Goal: Task Accomplishment & Management: Manage account settings

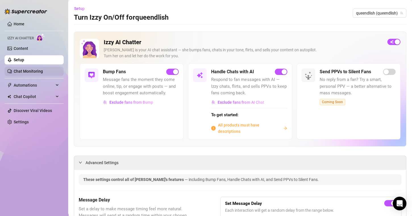
scroll to position [279, 0]
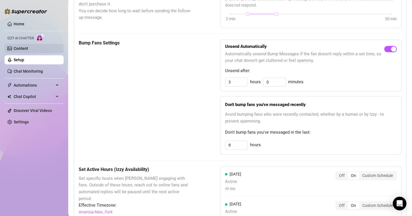
click at [28, 51] on link "Content" at bounding box center [21, 48] width 15 height 5
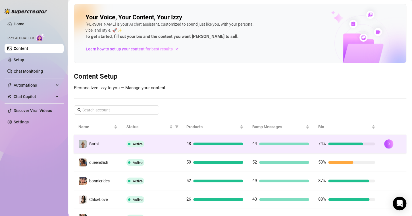
click at [107, 146] on td "Barbi" at bounding box center [98, 144] width 48 height 18
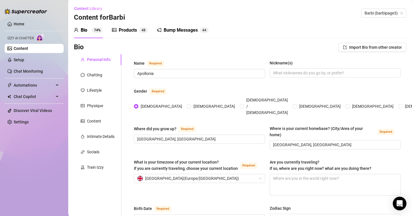
radio input "true"
type input "[DATE]"
click at [99, 77] on div "Chatting" at bounding box center [94, 75] width 15 height 6
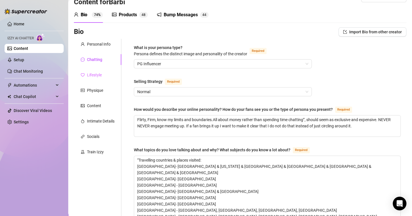
scroll to position [15, 0]
click at [99, 75] on div "Lifestyle" at bounding box center [94, 75] width 15 height 6
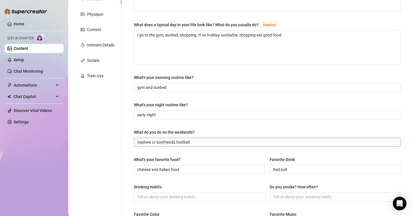
scroll to position [47, 0]
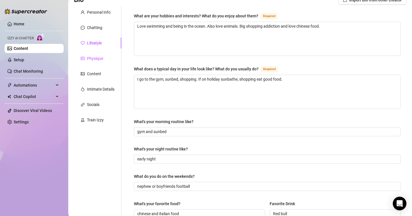
click at [93, 57] on div "Physique" at bounding box center [95, 58] width 16 height 6
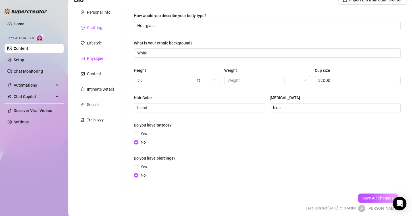
click at [100, 27] on div "Chatting" at bounding box center [94, 27] width 15 height 6
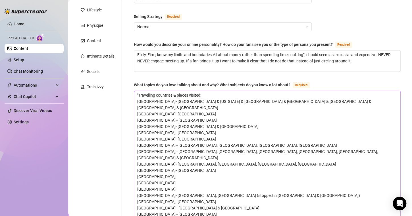
scroll to position [64, 0]
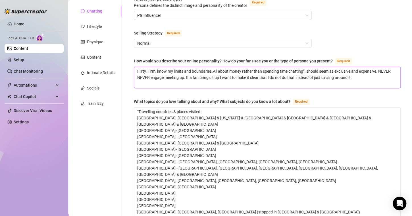
click at [365, 76] on textarea "Flirty, Firm, know my limits and boundaries.All about money rather than spendin…" at bounding box center [267, 77] width 267 height 21
type textarea "Flirty, Firm, know my limits and boundaries.All about money rather than spendin…"
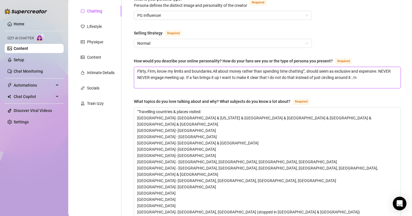
type textarea "Flirty, Firm, know my limits and boundaries.All about money rather than spendin…"
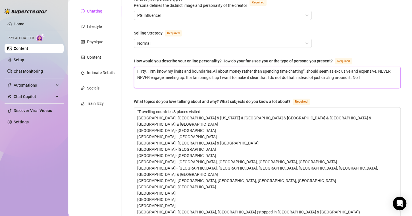
type textarea "Flirty, Firm, know my limits and boundaries.All about money rather than spendin…"
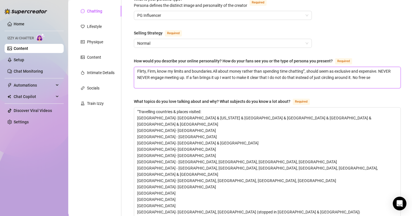
type textarea "Flirty, Firm, know my limits and boundaries.All about money rather than spendin…"
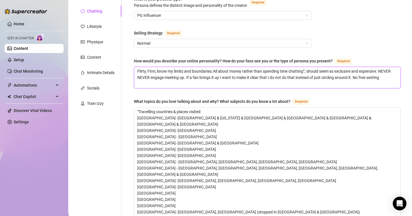
type textarea "Flirty, Firm, know my limits and boundaries.All about money rather than spendin…"
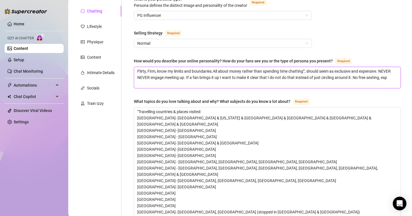
type textarea "Flirty, Firm, know my limits and boundaries.All about money rather than spendin…"
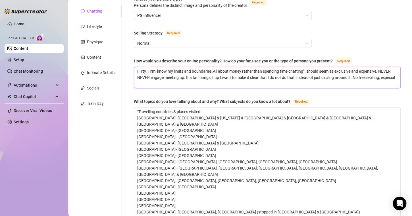
type textarea "Flirty, Firm, know my limits and boundaries.All about money rather than spendin…"
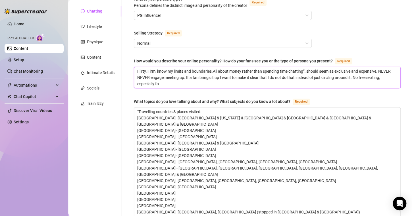
type textarea "Flirty, Firm, know my limits and boundaries.All about money rather than spendin…"
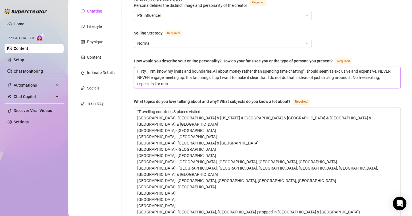
type textarea "Flirty, Firm, know my limits and boundaries.All about money rather than spendin…"
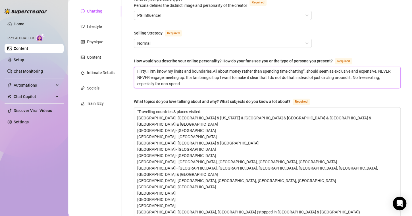
type textarea "Flirty, Firm, know my limits and boundaries.All about money rather than spendin…"
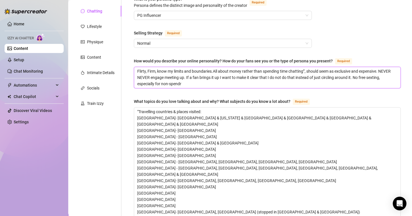
type textarea "Flirty, Firm, know my limits and boundaries.All about money rather than spendin…"
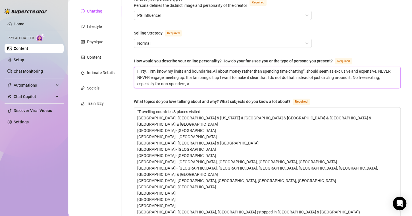
type textarea "Flirty, Firm, know my limits and boundaries.All about money rather than spendin…"
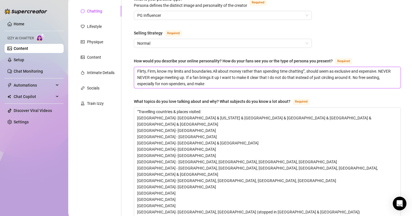
type textarea "Flirty, Firm, know my limits and boundaries.All about money rather than spendin…"
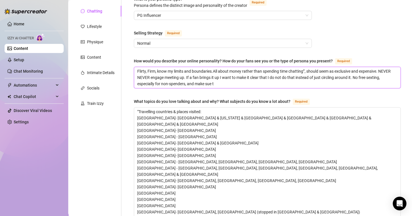
type textarea "Flirty, Firm, know my limits and boundaries.All about money rather than spendin…"
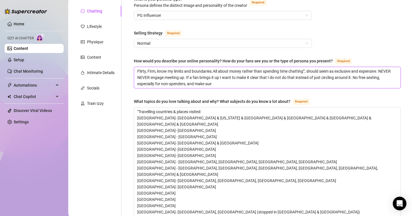
type textarea "Flirty, Firm, know my limits and boundaries.All about money rather than spendin…"
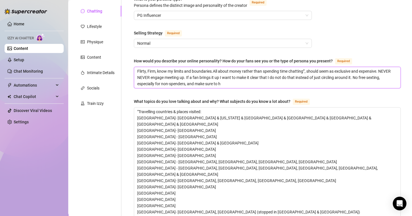
type textarea "Flirty, Firm, know my limits and boundaries.All about money rather than spendin…"
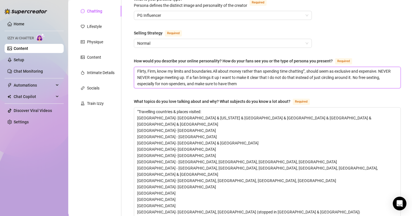
type textarea "Flirty, Firm, know my limits and boundaries.All about money rather than spendin…"
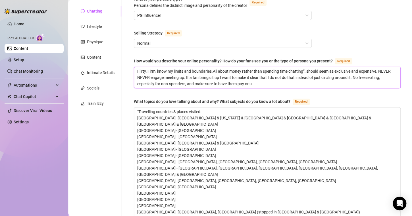
type textarea "Flirty, Firm, know my limits and boundaries.All about money rather than spendin…"
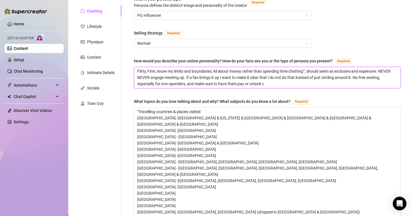
type textarea "Flirty, Firm, know my limits and boundaries.All about money rather than spendin…"
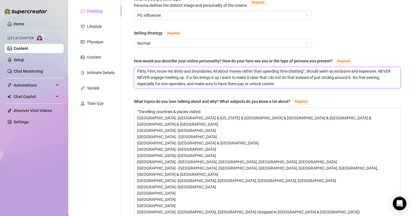
type textarea "Flirty, Firm, know my limits and boundaries.All about money rather than spendin…"
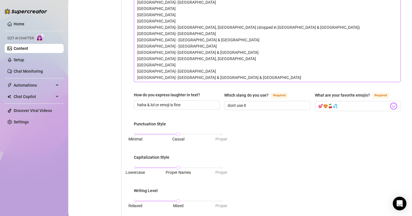
scroll to position [443, 0]
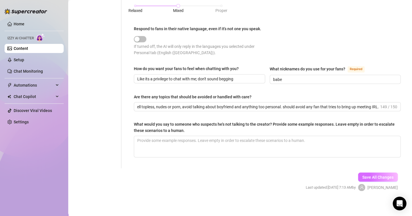
click at [372, 174] on span "Save All Changes" at bounding box center [378, 176] width 31 height 5
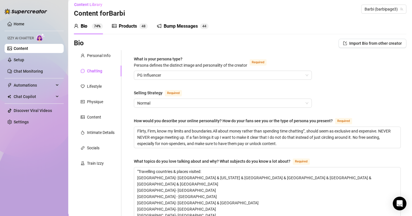
scroll to position [4, 0]
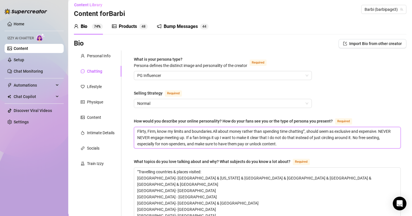
click at [214, 131] on textarea "Flirty, Firm, know my limits and boundaries.All about money rather than spendin…" at bounding box center [267, 137] width 267 height 21
type textarea "Flirty, Firm, know my limits and boundaries. All about money rather than spendi…"
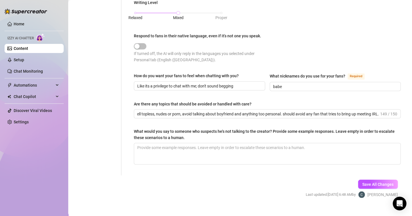
scroll to position [435, 0]
type textarea "Flirty, Firm, know my limits and boundaries. All about money rather than spendi…"
click at [363, 186] on button "Save All Changes" at bounding box center [378, 184] width 40 height 9
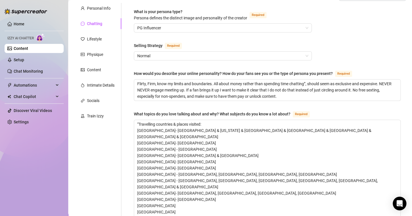
scroll to position [13, 0]
